Goal: Browse casually: Explore the website without a specific task or goal

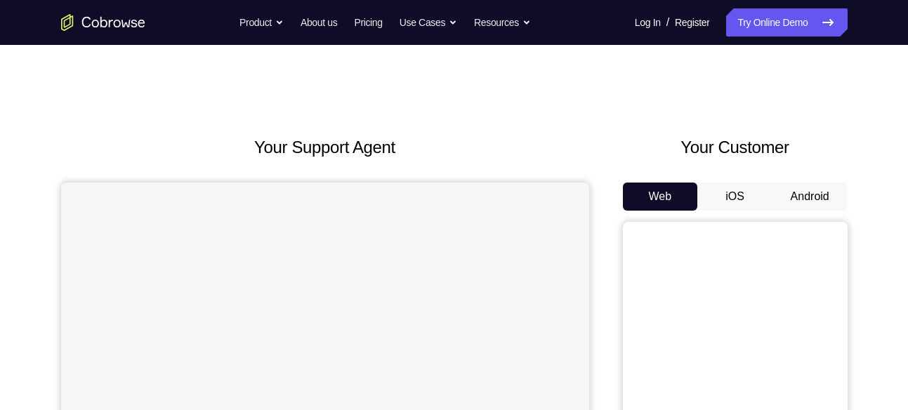
click at [839, 192] on button "Android" at bounding box center [809, 197] width 75 height 28
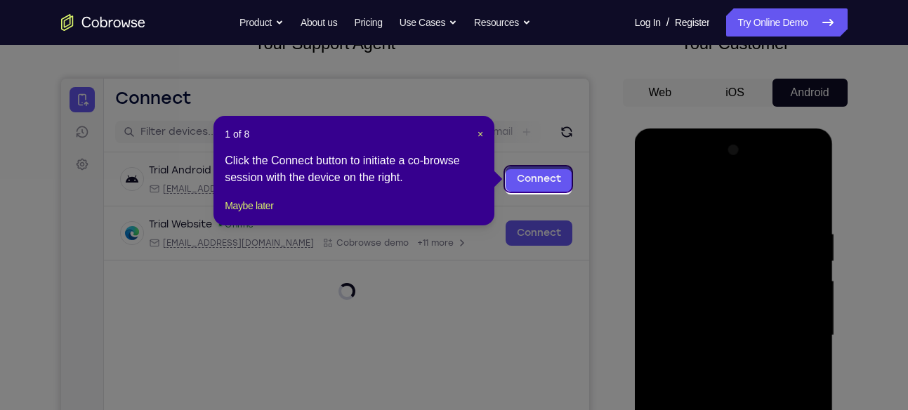
scroll to position [101, 0]
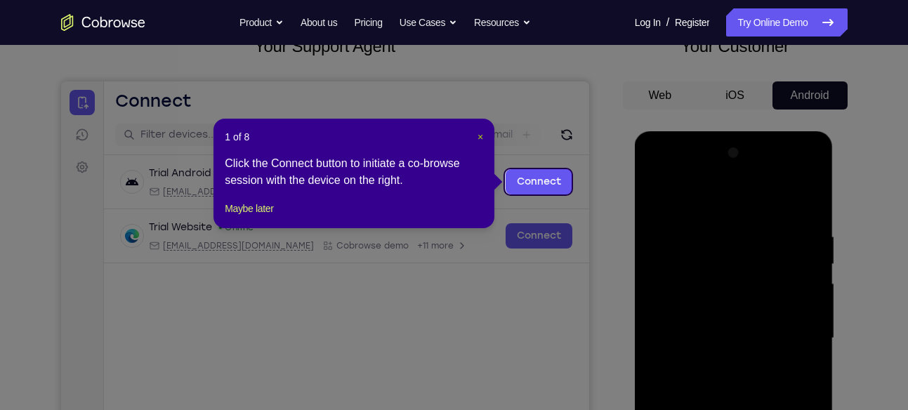
click at [477, 136] on span "×" at bounding box center [480, 136] width 6 height 11
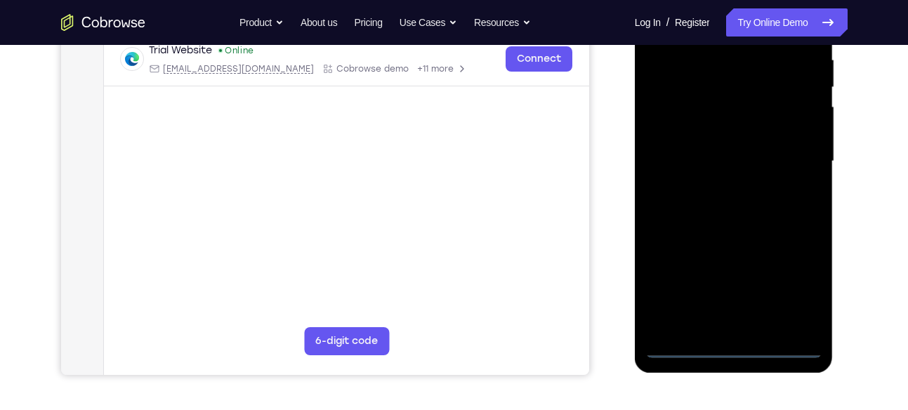
scroll to position [347, 0]
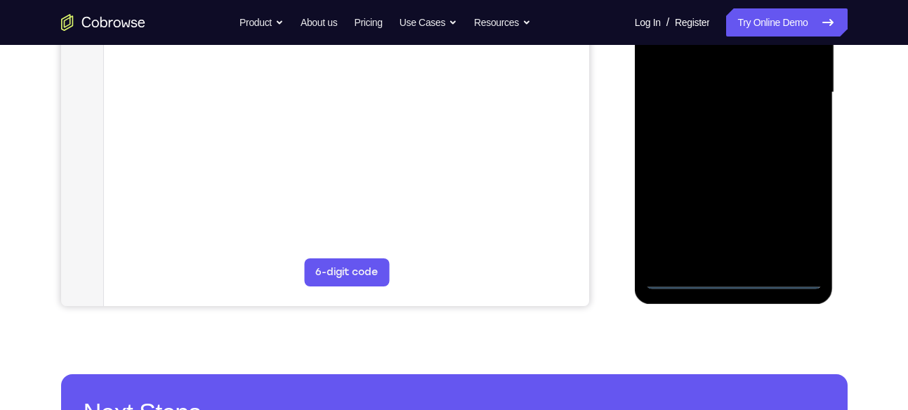
click at [736, 279] on div at bounding box center [733, 92] width 177 height 393
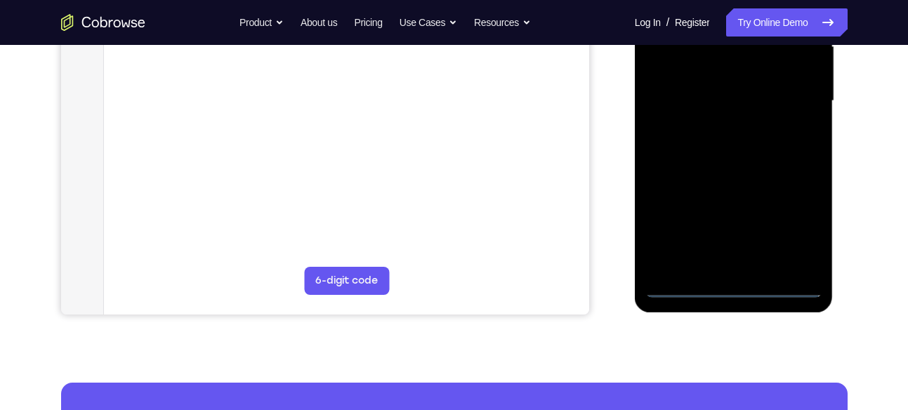
scroll to position [338, 0]
click at [781, 230] on div at bounding box center [733, 101] width 177 height 393
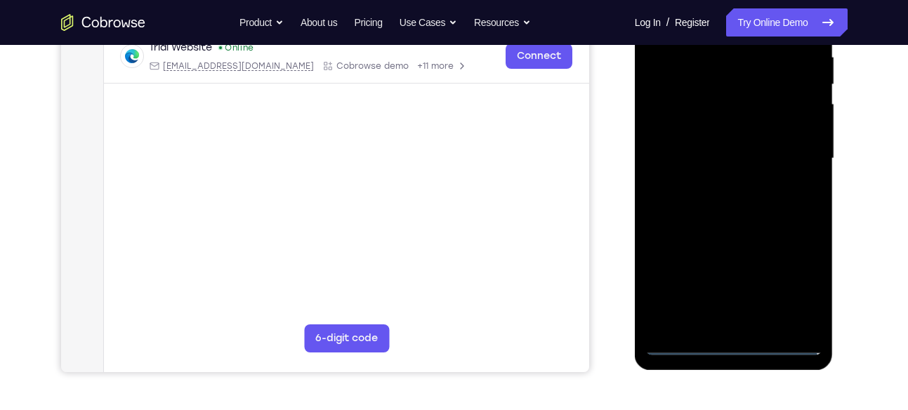
scroll to position [280, 0]
click at [807, 291] on div at bounding box center [733, 159] width 177 height 393
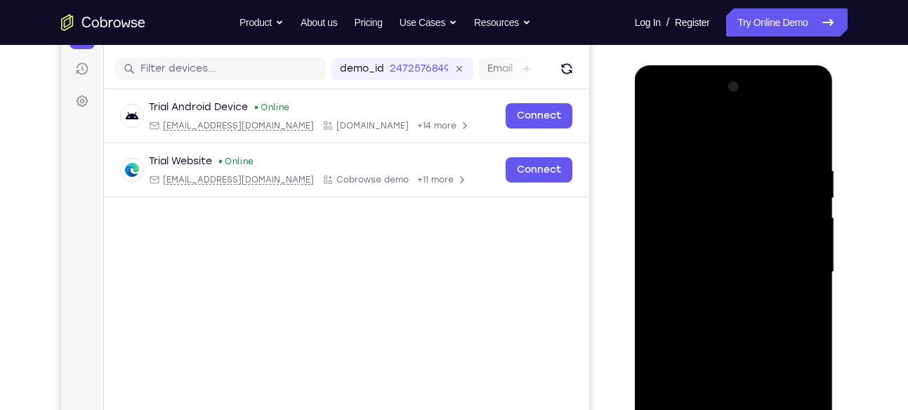
scroll to position [154, 0]
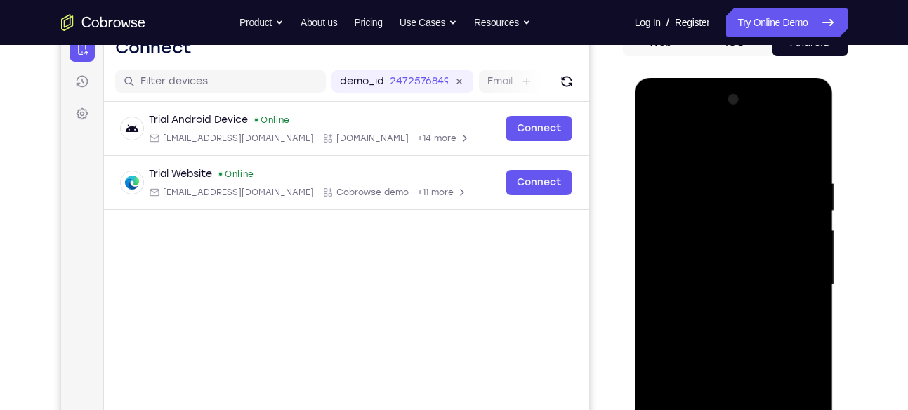
click at [658, 117] on div at bounding box center [733, 284] width 177 height 393
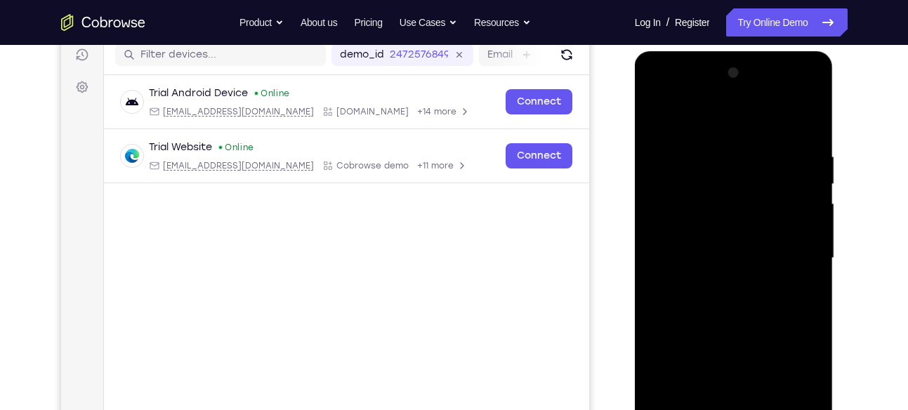
scroll to position [182, 0]
click at [790, 251] on div at bounding box center [733, 257] width 177 height 393
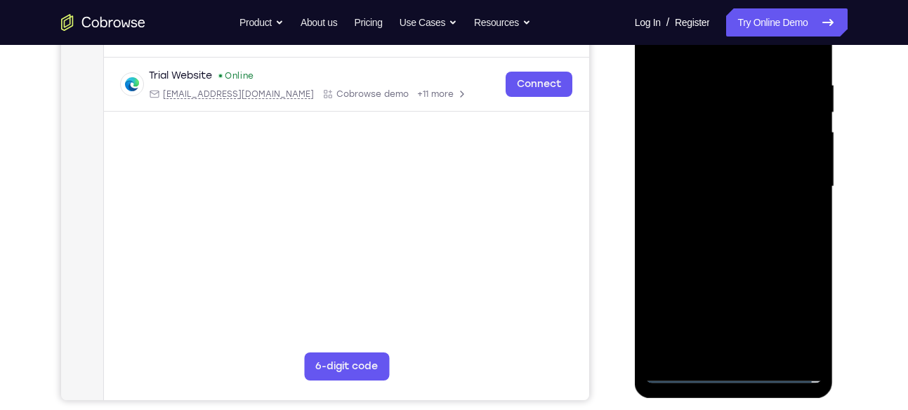
scroll to position [253, 0]
click at [716, 211] on div at bounding box center [733, 185] width 177 height 393
click at [684, 170] on div at bounding box center [733, 185] width 177 height 393
click at [692, 157] on div at bounding box center [733, 185] width 177 height 393
click at [683, 185] on div at bounding box center [733, 185] width 177 height 393
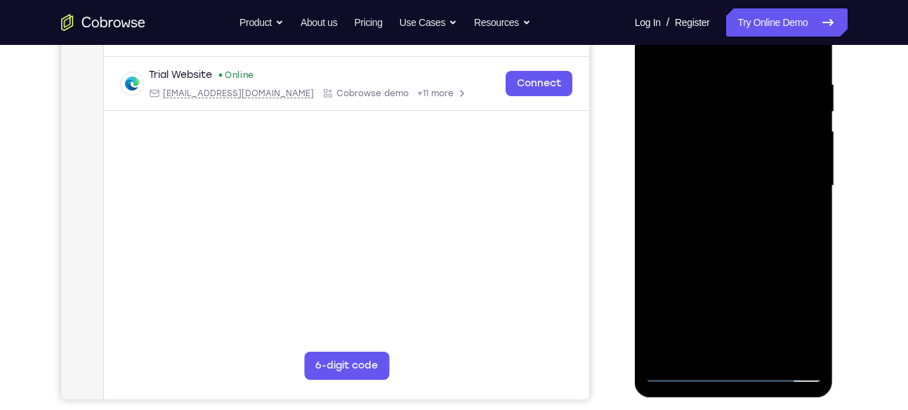
click at [682, 230] on div at bounding box center [733, 185] width 177 height 393
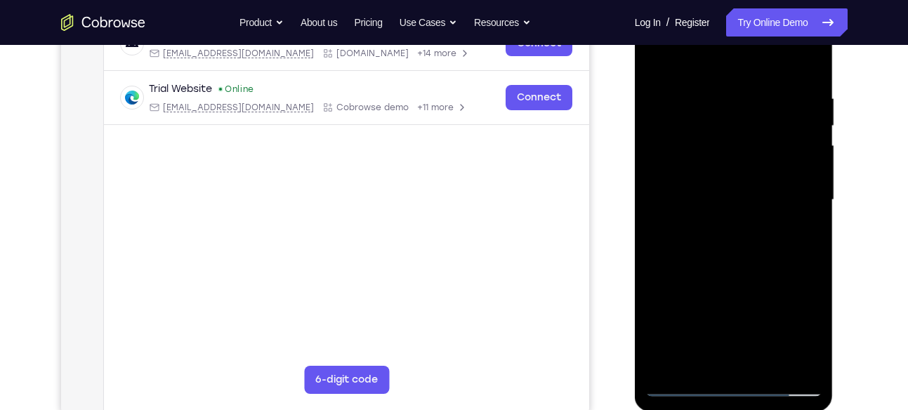
click at [808, 79] on div at bounding box center [733, 200] width 177 height 393
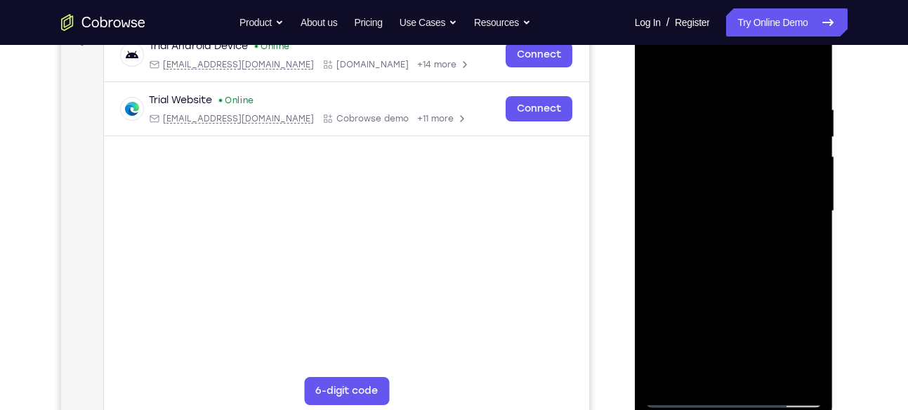
click at [814, 65] on div at bounding box center [733, 211] width 177 height 393
click at [654, 67] on div at bounding box center [733, 211] width 177 height 393
click at [713, 91] on div at bounding box center [733, 211] width 177 height 393
click at [800, 262] on div at bounding box center [733, 211] width 177 height 393
click at [801, 216] on div at bounding box center [733, 211] width 177 height 393
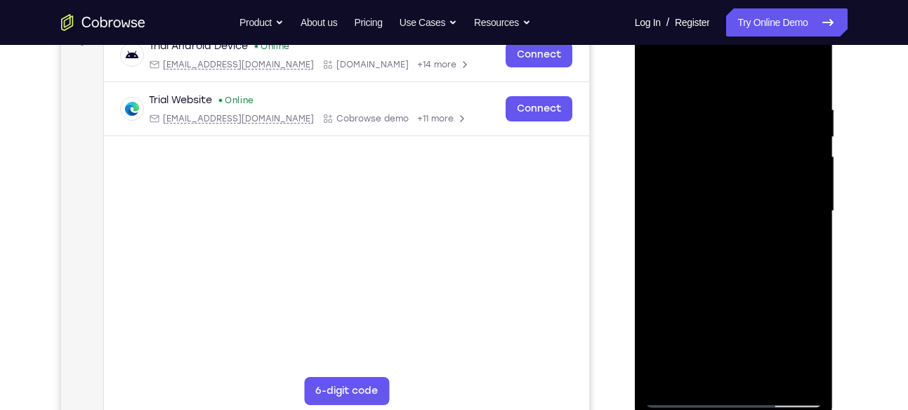
click at [807, 72] on div at bounding box center [733, 211] width 177 height 393
click at [763, 93] on div at bounding box center [733, 211] width 177 height 393
click at [800, 159] on div at bounding box center [733, 211] width 177 height 393
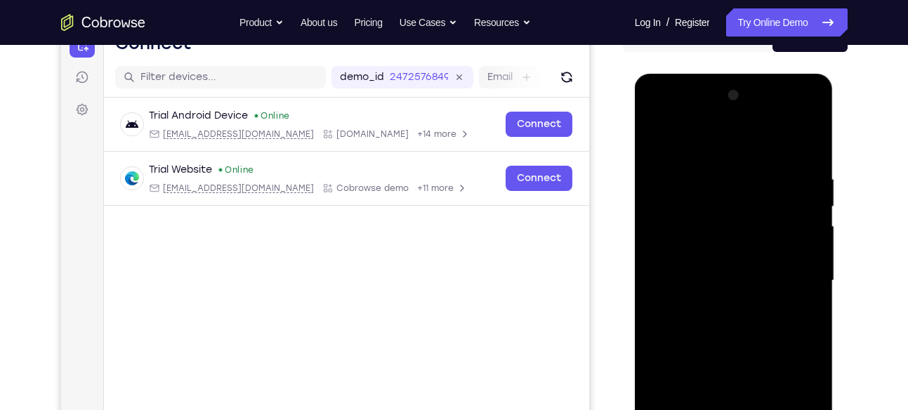
scroll to position [166, 0]
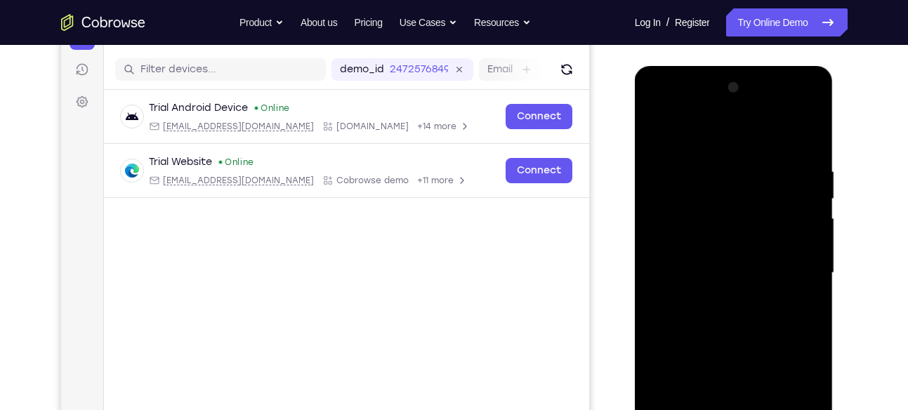
click at [805, 135] on div at bounding box center [733, 273] width 177 height 393
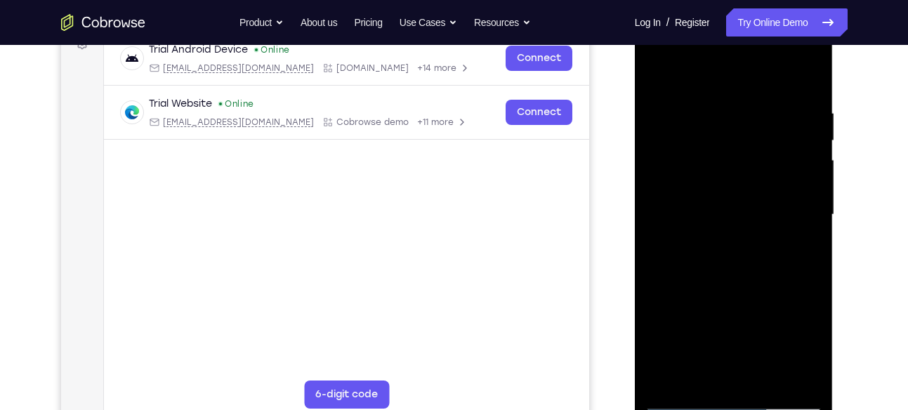
scroll to position [228, 0]
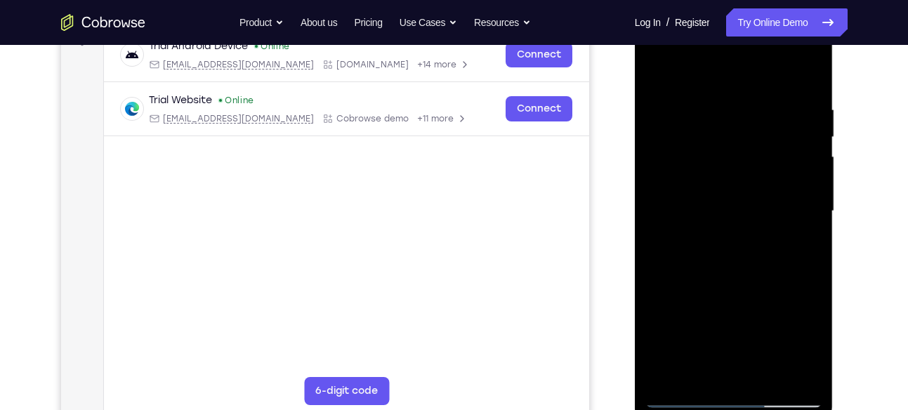
click at [811, 260] on div at bounding box center [733, 211] width 177 height 393
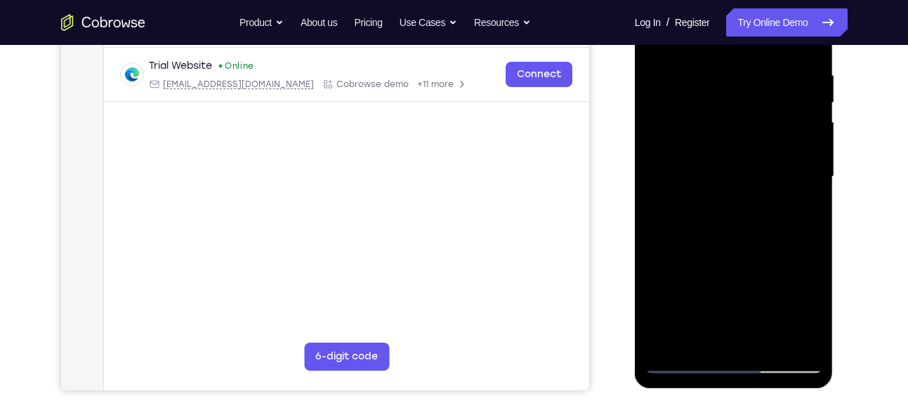
scroll to position [263, 0]
click at [769, 335] on div at bounding box center [733, 176] width 177 height 393
click at [722, 249] on div at bounding box center [733, 176] width 177 height 393
click at [753, 159] on div at bounding box center [733, 176] width 177 height 393
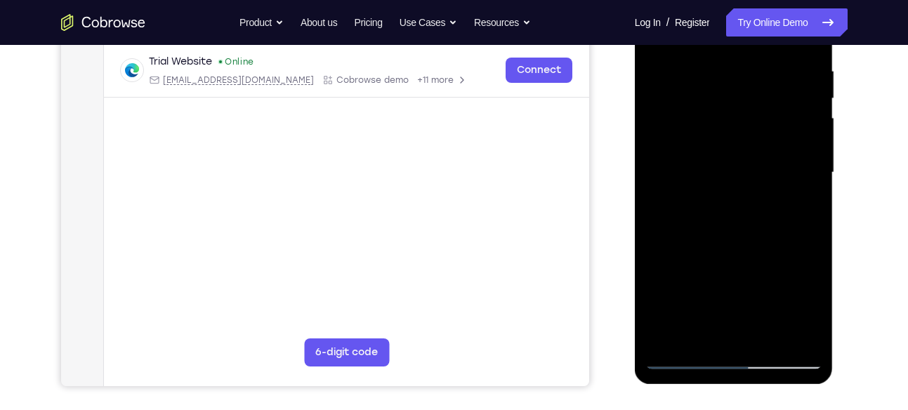
click at [811, 303] on div at bounding box center [733, 172] width 177 height 393
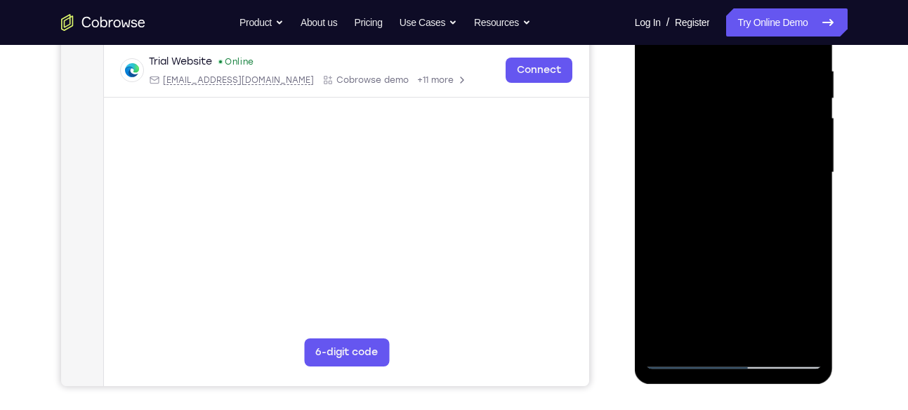
click at [811, 303] on div at bounding box center [733, 172] width 177 height 393
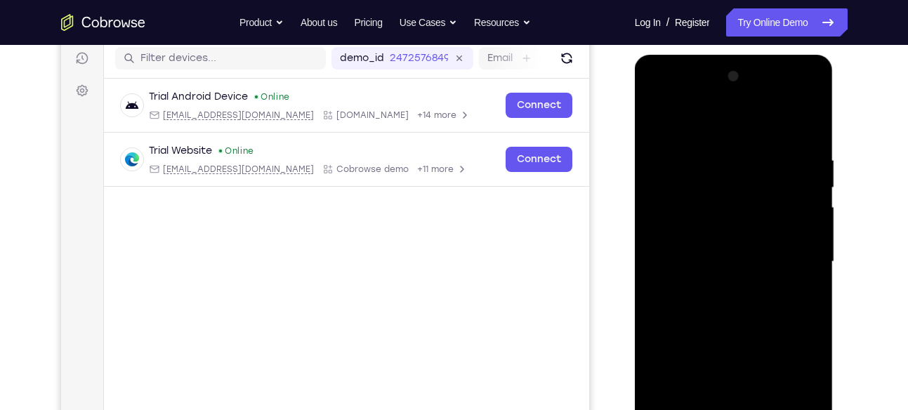
scroll to position [174, 0]
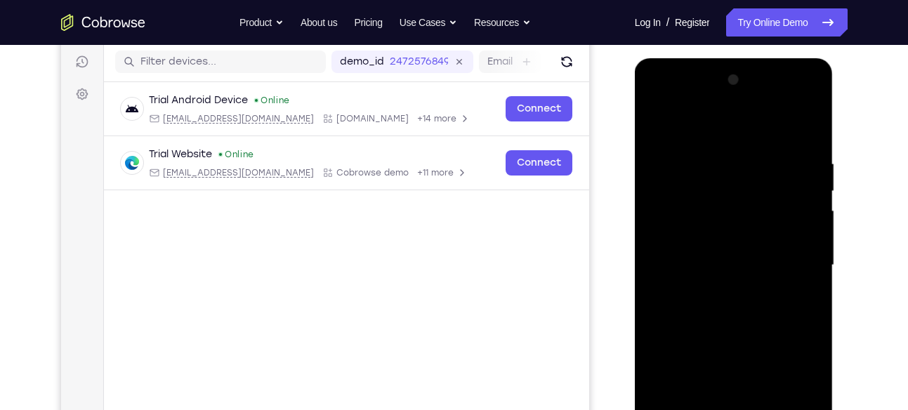
click at [655, 129] on div at bounding box center [733, 265] width 177 height 393
drag, startPoint x: 719, startPoint y: 265, endPoint x: 751, endPoint y: 152, distance: 117.6
click at [751, 152] on div at bounding box center [733, 265] width 177 height 393
drag, startPoint x: 732, startPoint y: 348, endPoint x: 748, endPoint y: 227, distance: 121.1
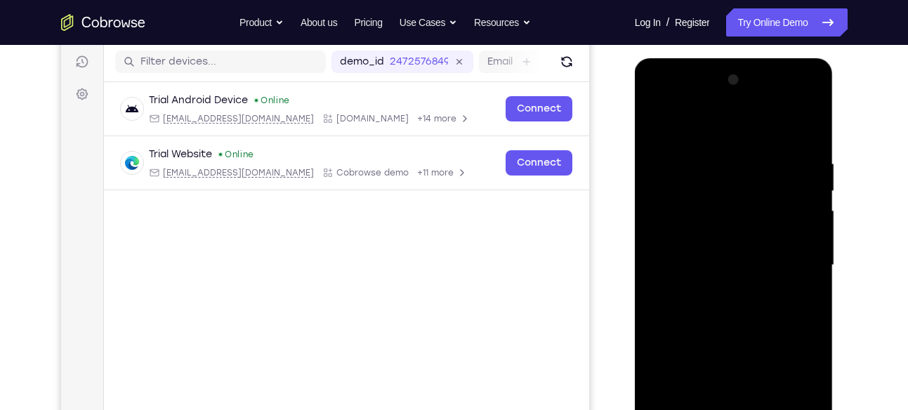
click at [748, 227] on div at bounding box center [733, 265] width 177 height 393
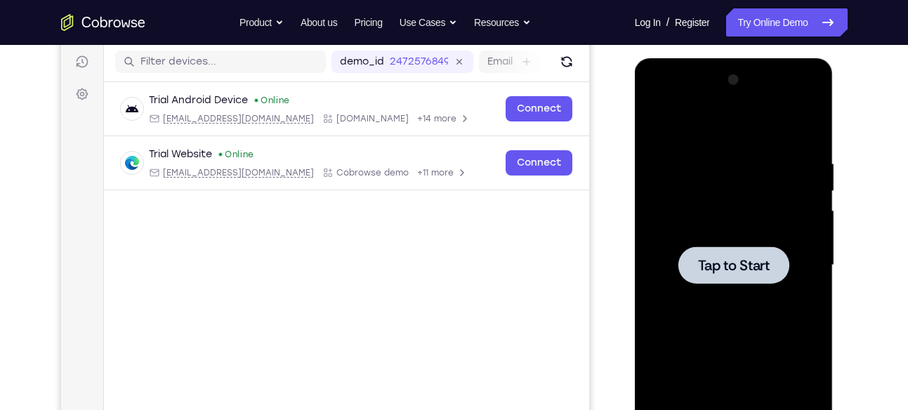
drag, startPoint x: 751, startPoint y: 298, endPoint x: 792, endPoint y: 190, distance: 115.8
click at [792, 58] on div "Tap to Start" at bounding box center [734, 58] width 199 height 0
